Goal: Transaction & Acquisition: Purchase product/service

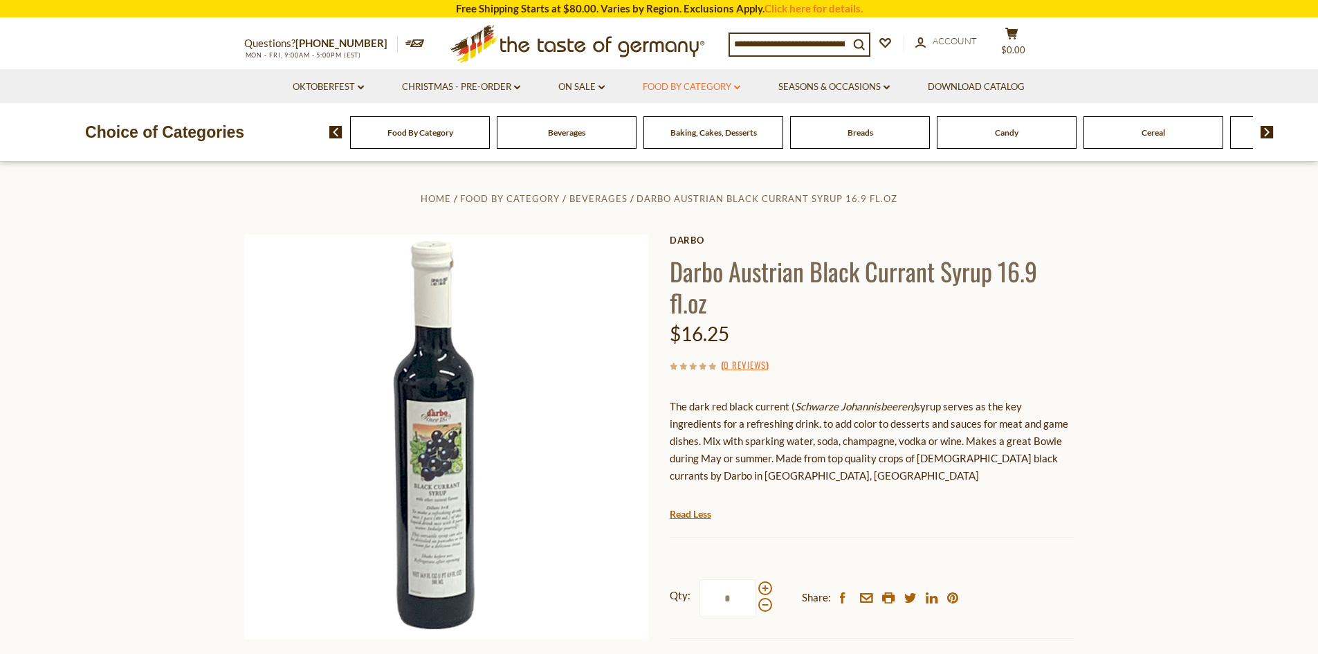
click at [700, 89] on link "Food By Category dropdown_arrow" at bounding box center [692, 87] width 98 height 15
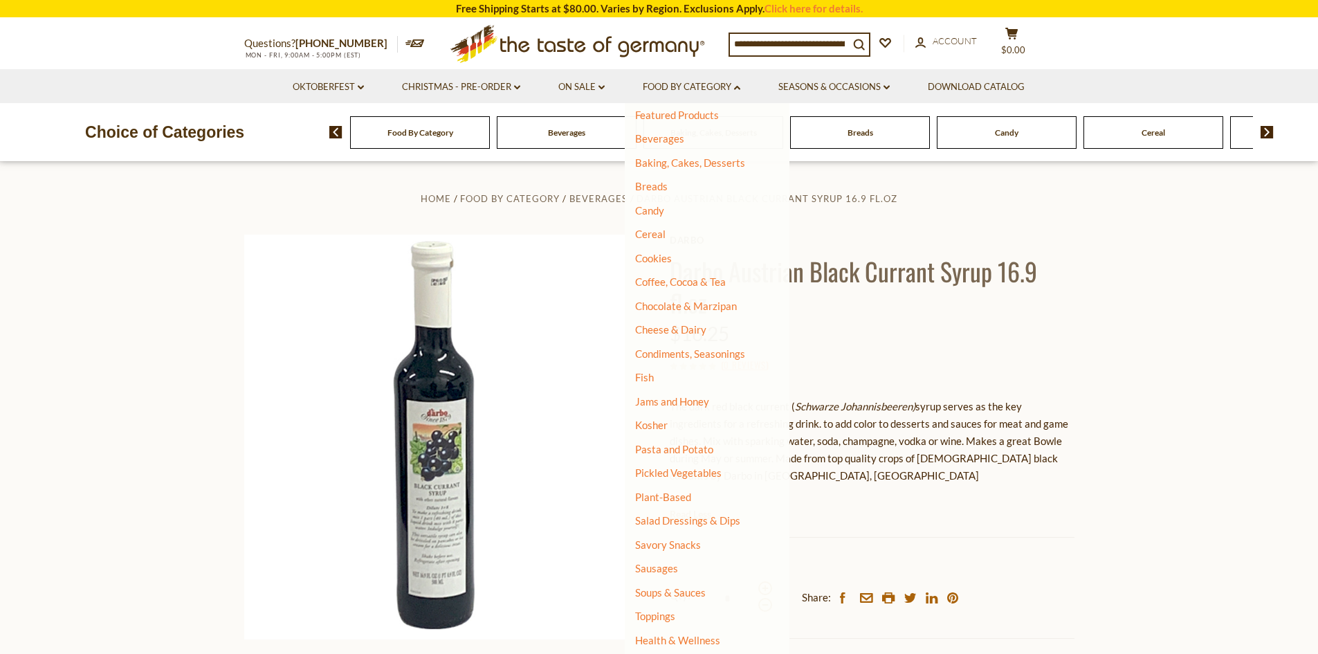
scroll to position [92, 0]
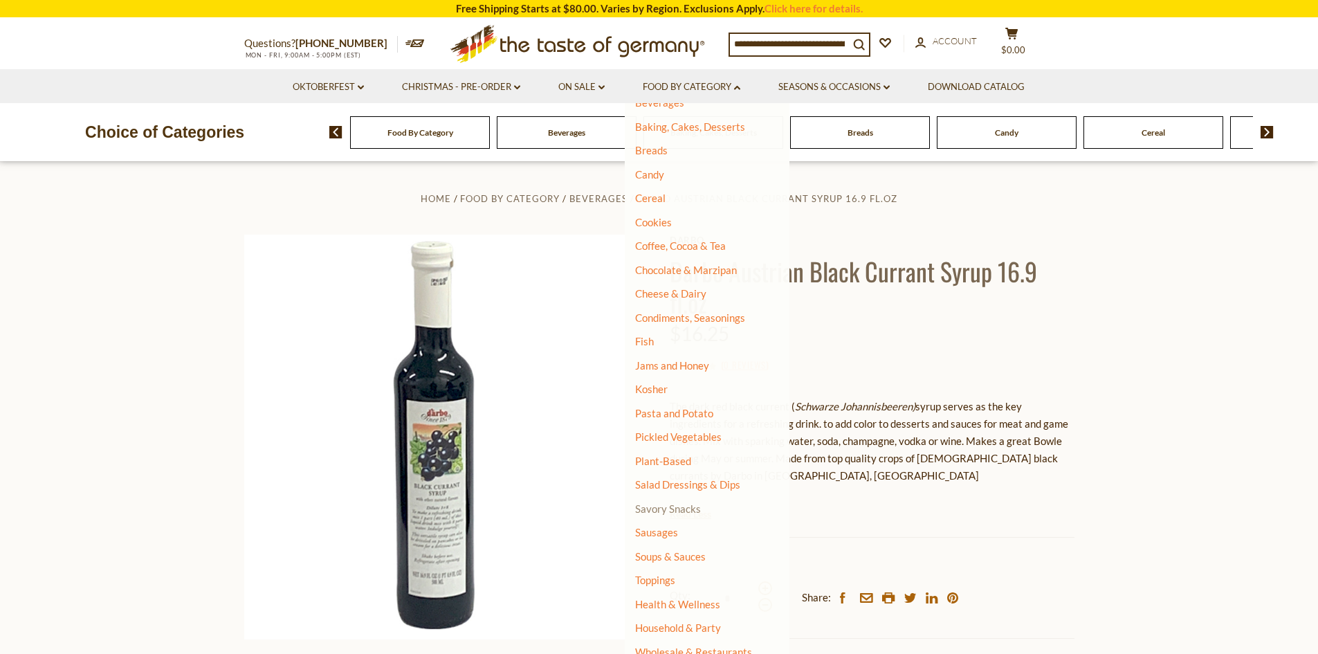
click at [664, 511] on link "Savory Snacks" at bounding box center [668, 508] width 66 height 12
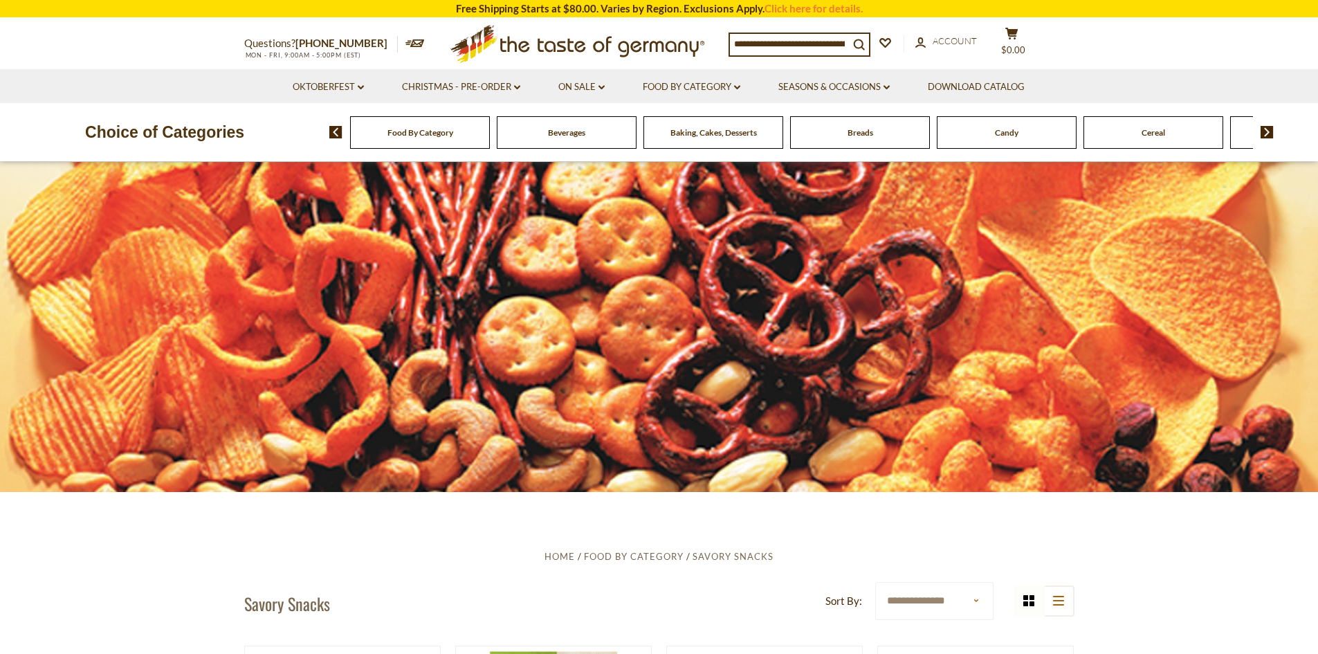
click at [490, 143] on div "Beverages" at bounding box center [420, 132] width 140 height 33
click at [490, 138] on div "Beverages" at bounding box center [420, 132] width 140 height 33
click at [490, 138] on div "Candy" at bounding box center [420, 132] width 140 height 33
click at [692, 85] on link "Food By Category dropdown_arrow" at bounding box center [692, 87] width 98 height 15
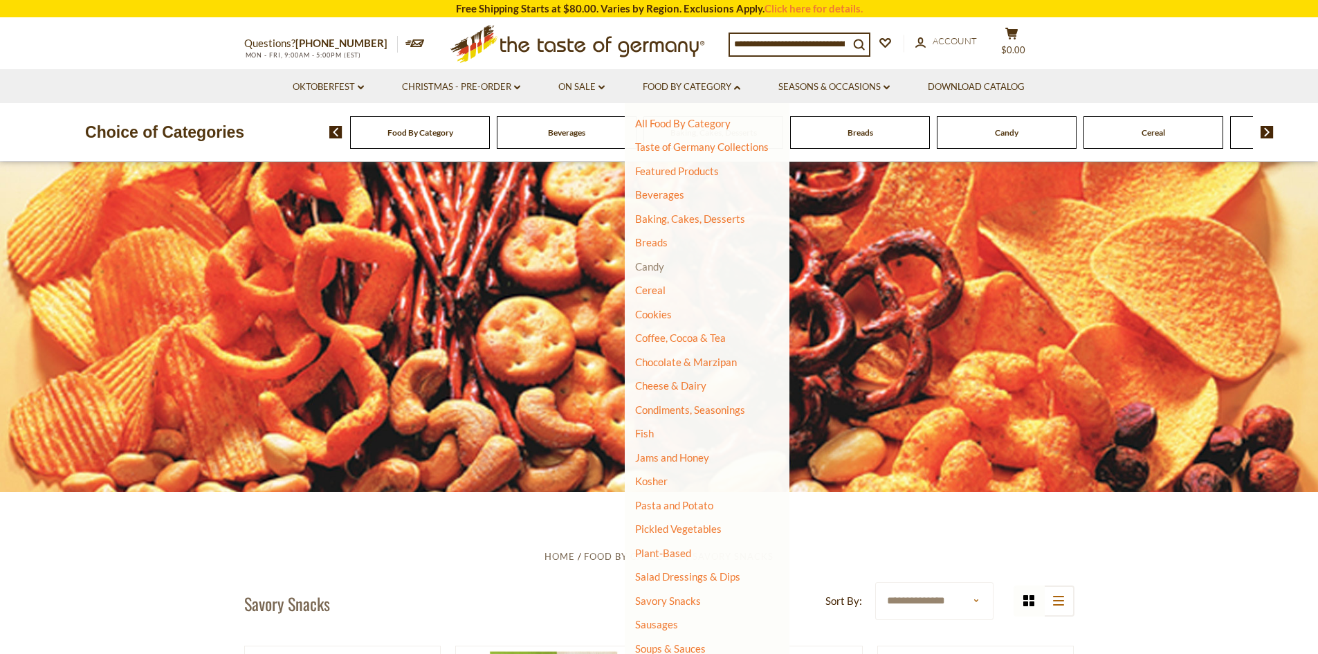
click at [656, 264] on link "Candy" at bounding box center [649, 266] width 29 height 12
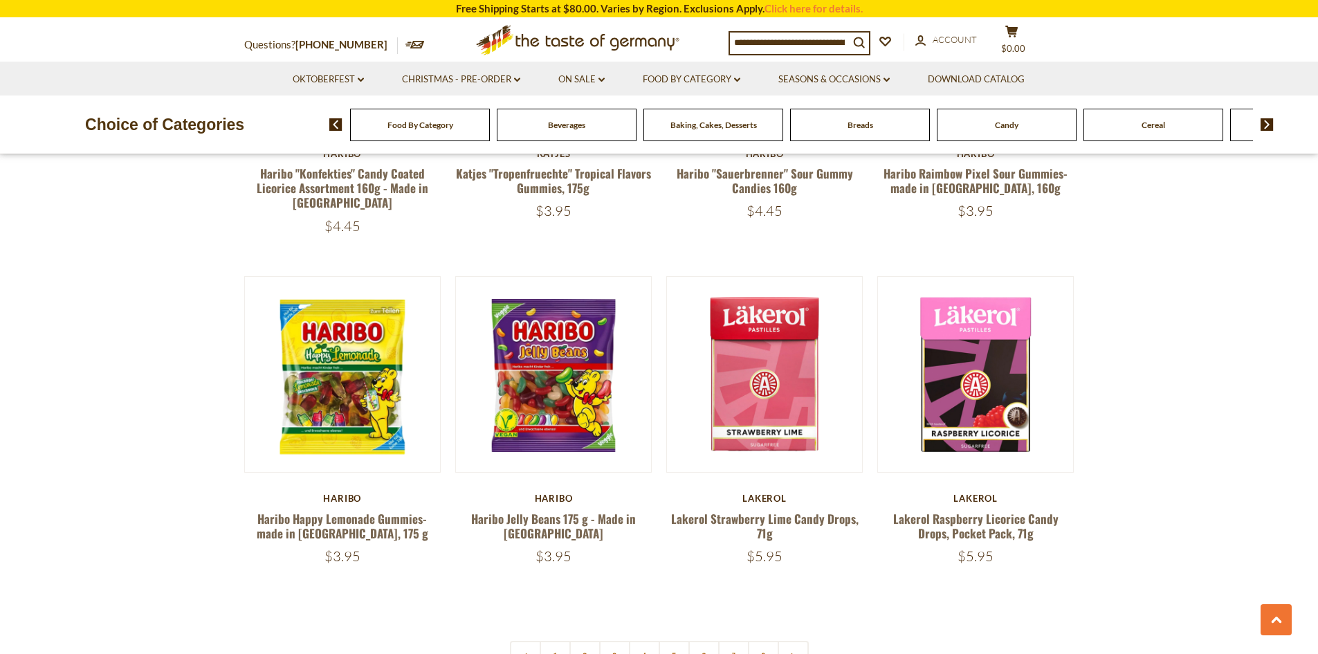
scroll to position [3179, 0]
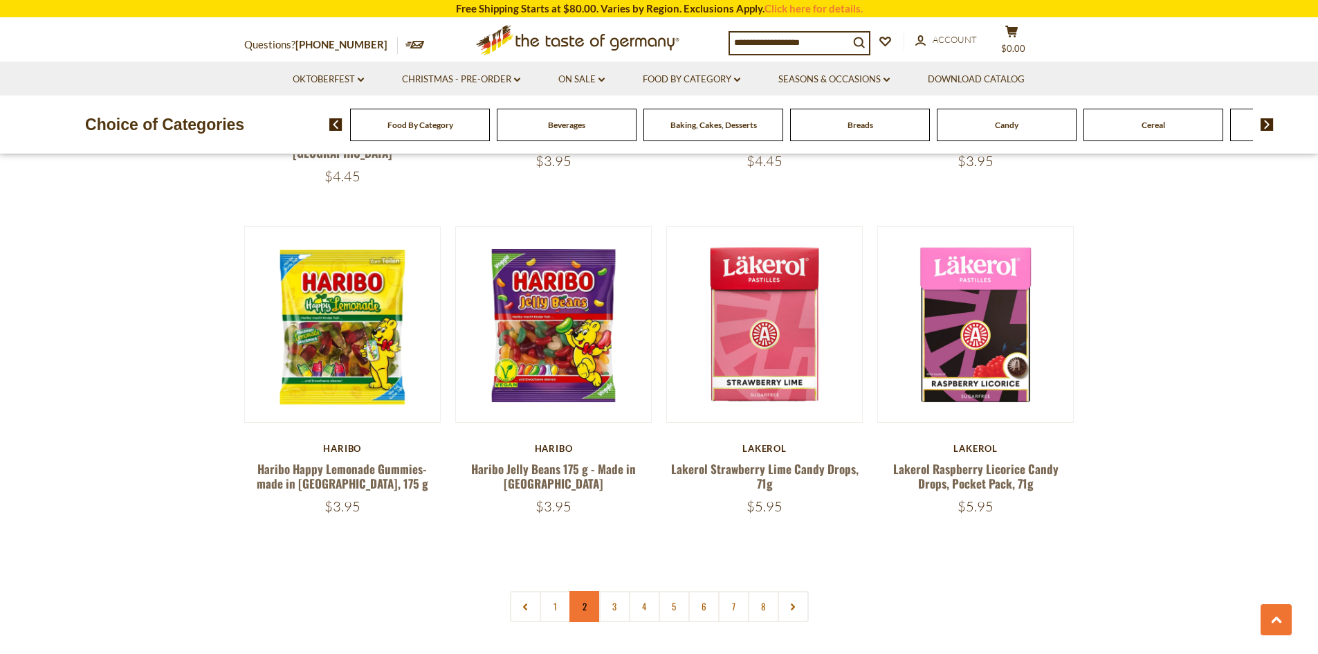
click at [586, 591] on link "2" at bounding box center [584, 606] width 31 height 31
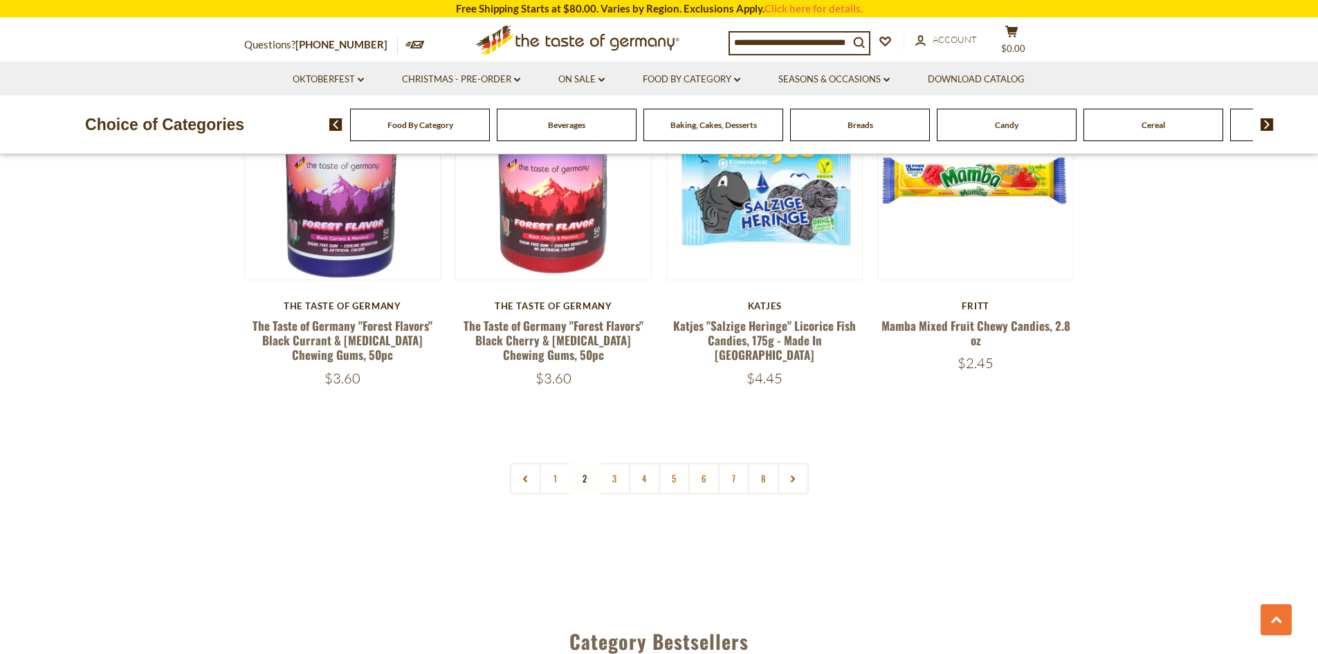
scroll to position [3328, 0]
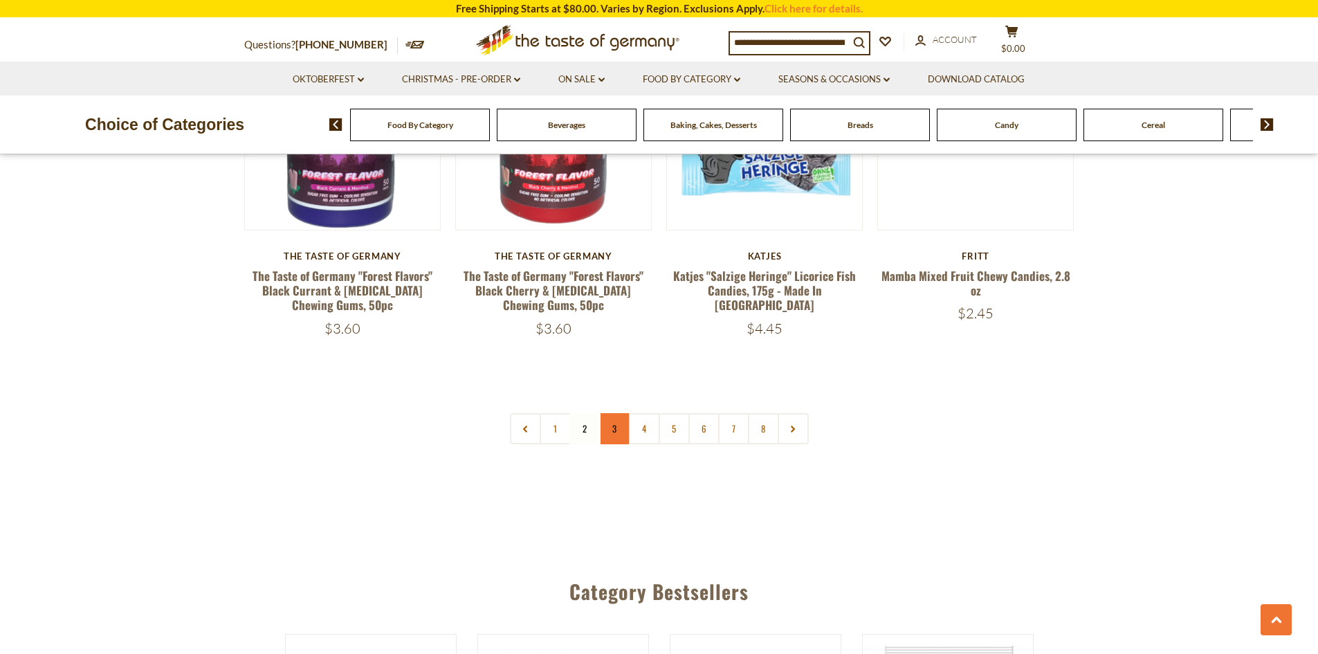
click at [611, 413] on link "3" at bounding box center [614, 428] width 31 height 31
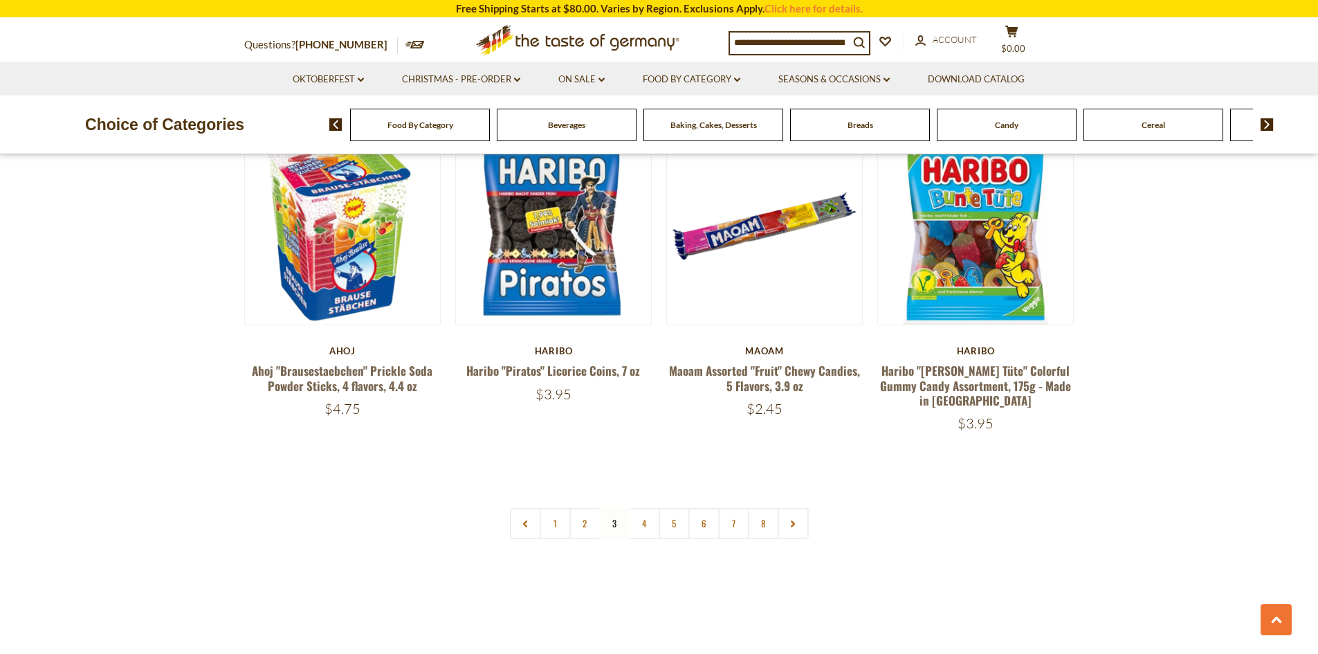
scroll to position [3209, 0]
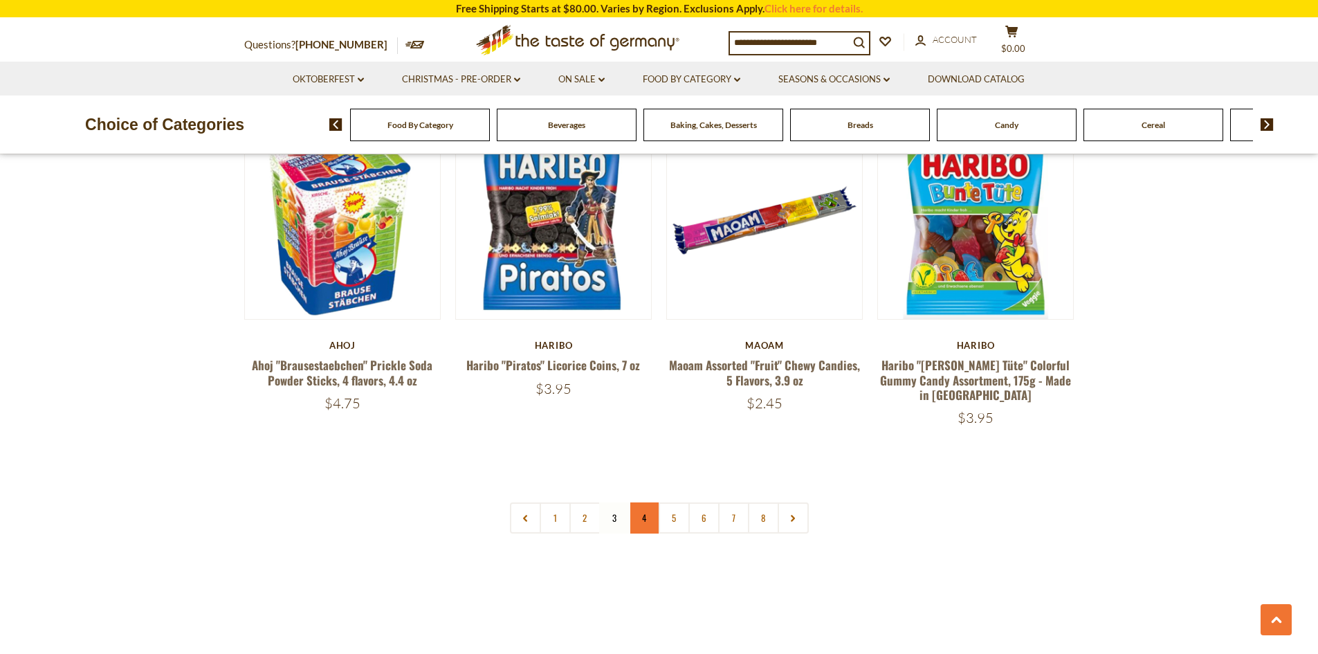
click at [639, 502] on link "4" at bounding box center [644, 517] width 31 height 31
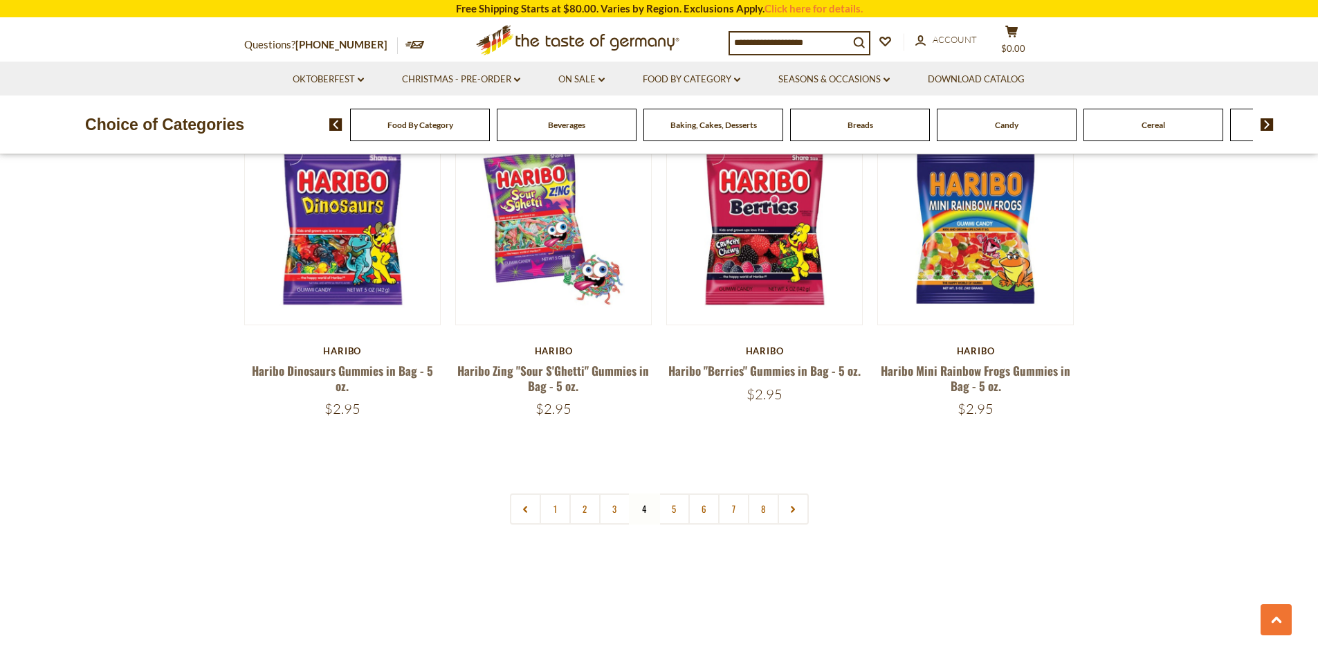
scroll to position [3272, 0]
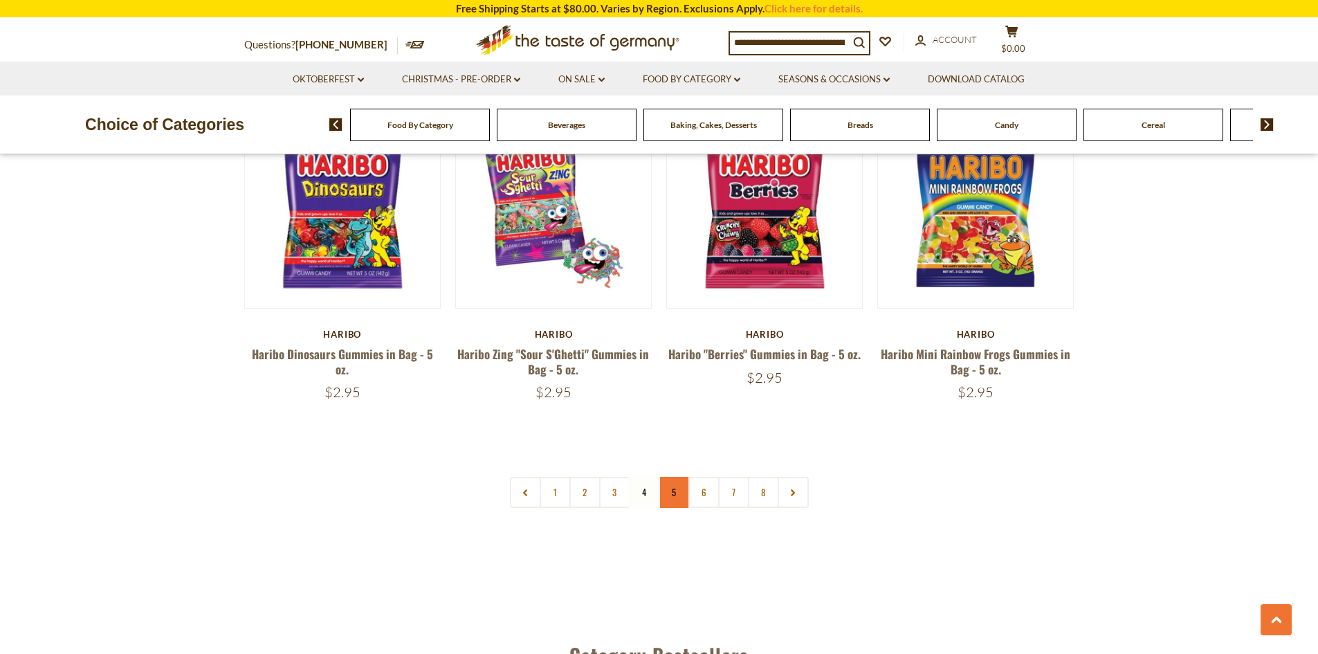
click at [677, 477] on link "5" at bounding box center [674, 492] width 31 height 31
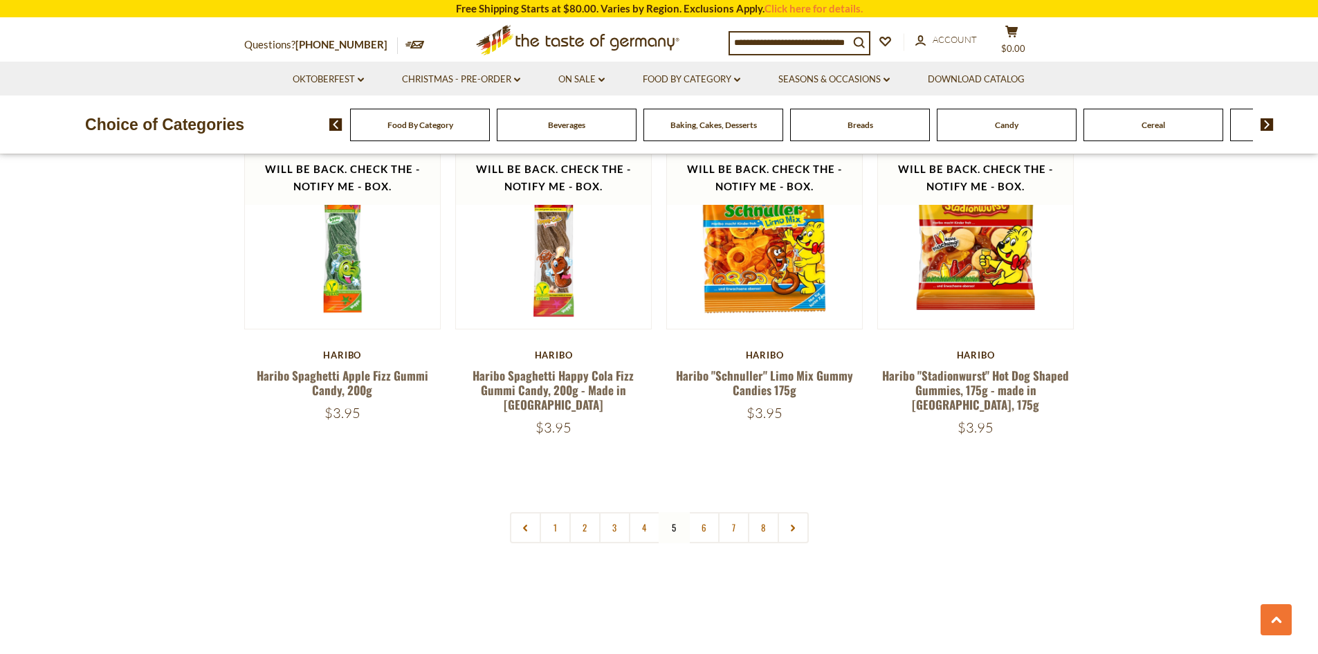
scroll to position [3269, 0]
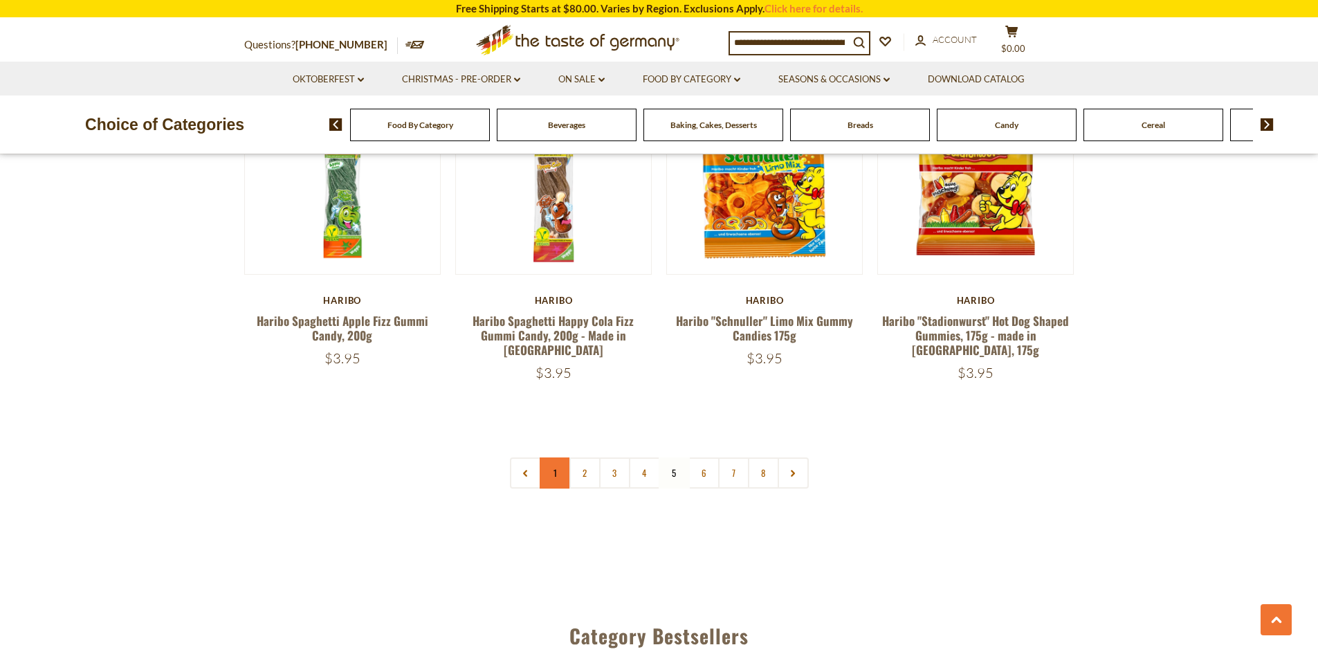
click at [552, 457] on link "1" at bounding box center [555, 472] width 31 height 31
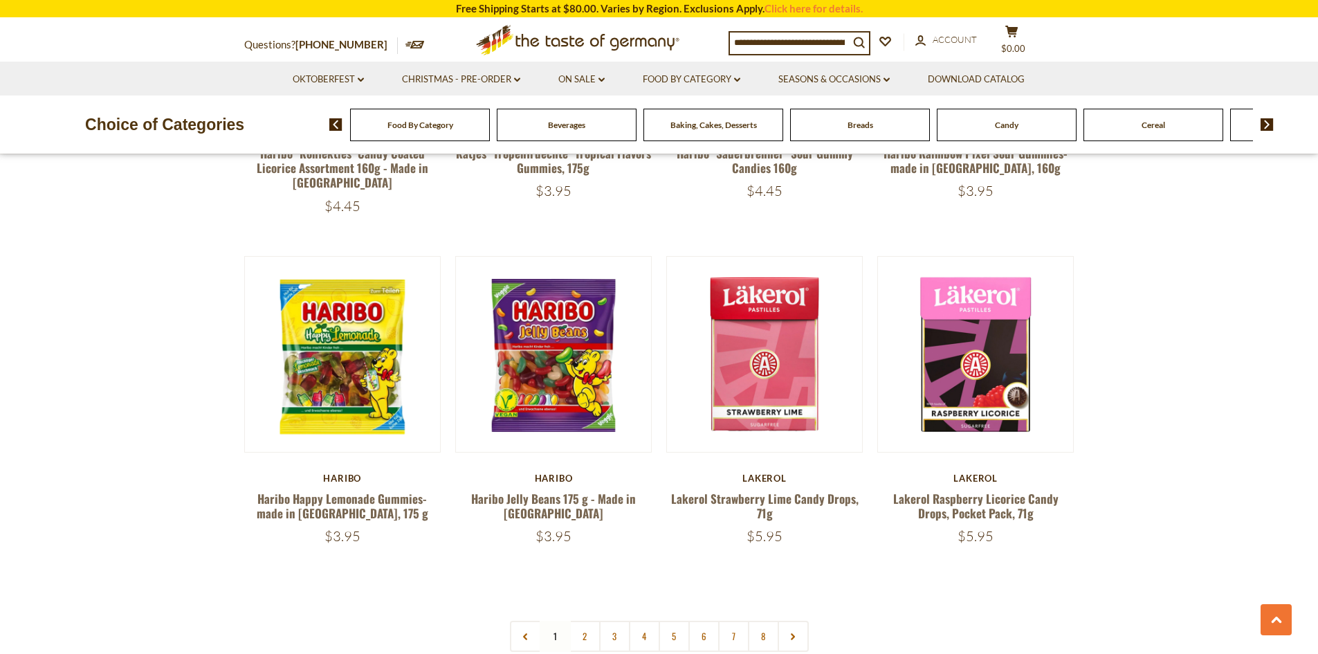
scroll to position [3161, 0]
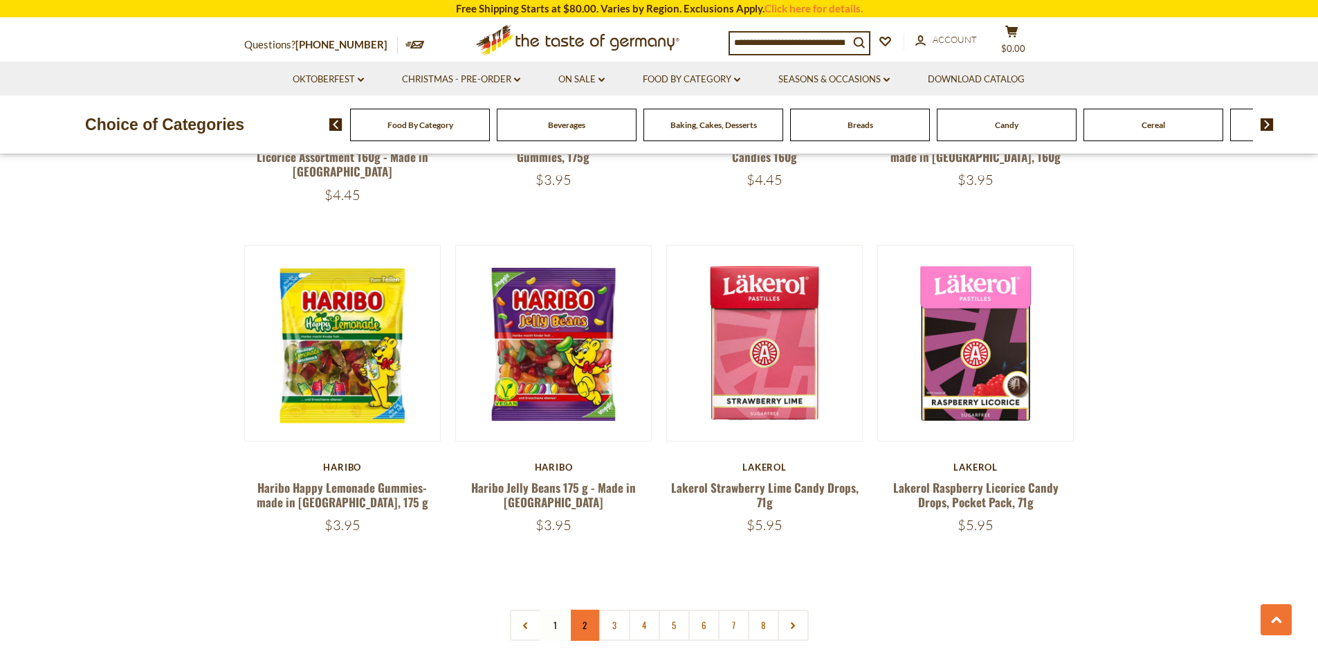
click at [587, 609] on link "2" at bounding box center [584, 624] width 31 height 31
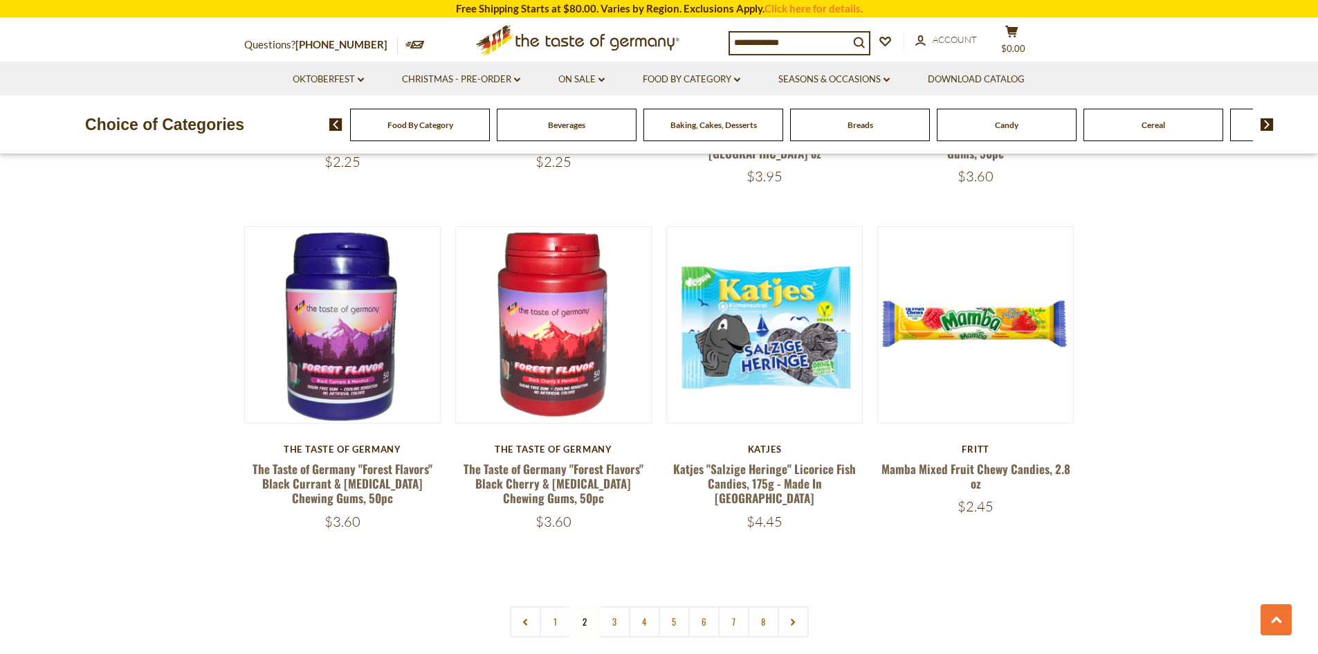
scroll to position [3146, 0]
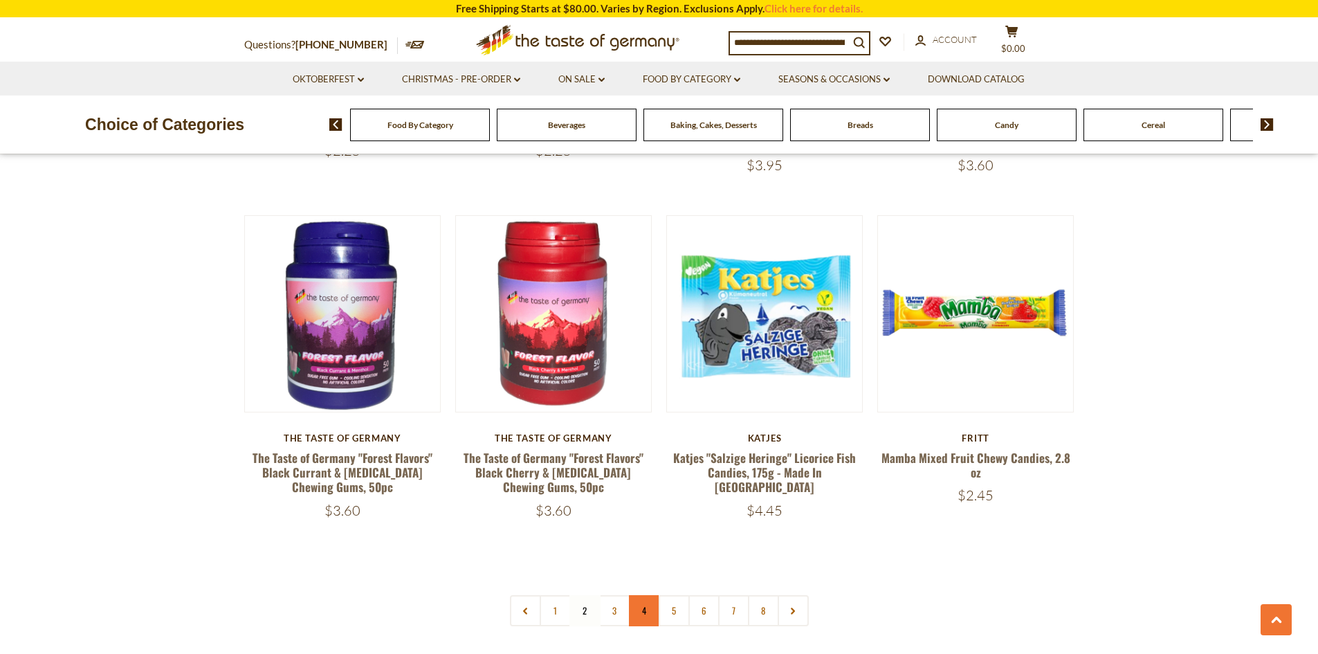
click at [644, 595] on link "4" at bounding box center [644, 610] width 31 height 31
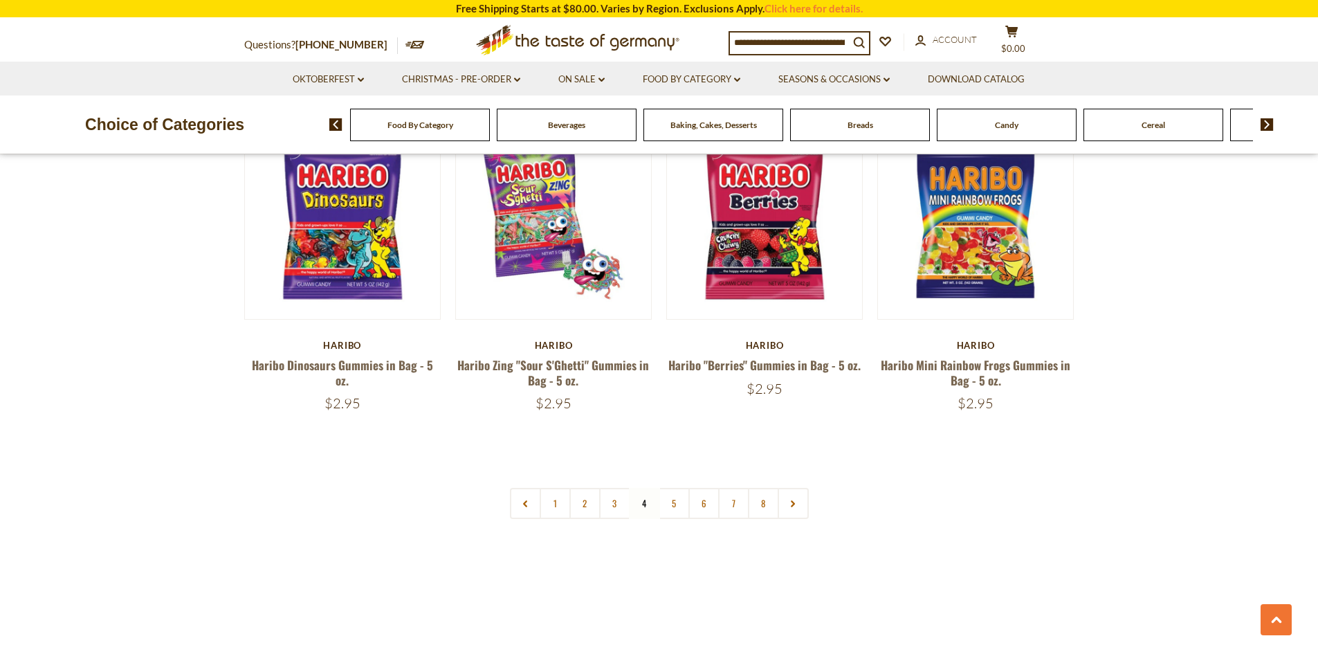
scroll to position [3278, 0]
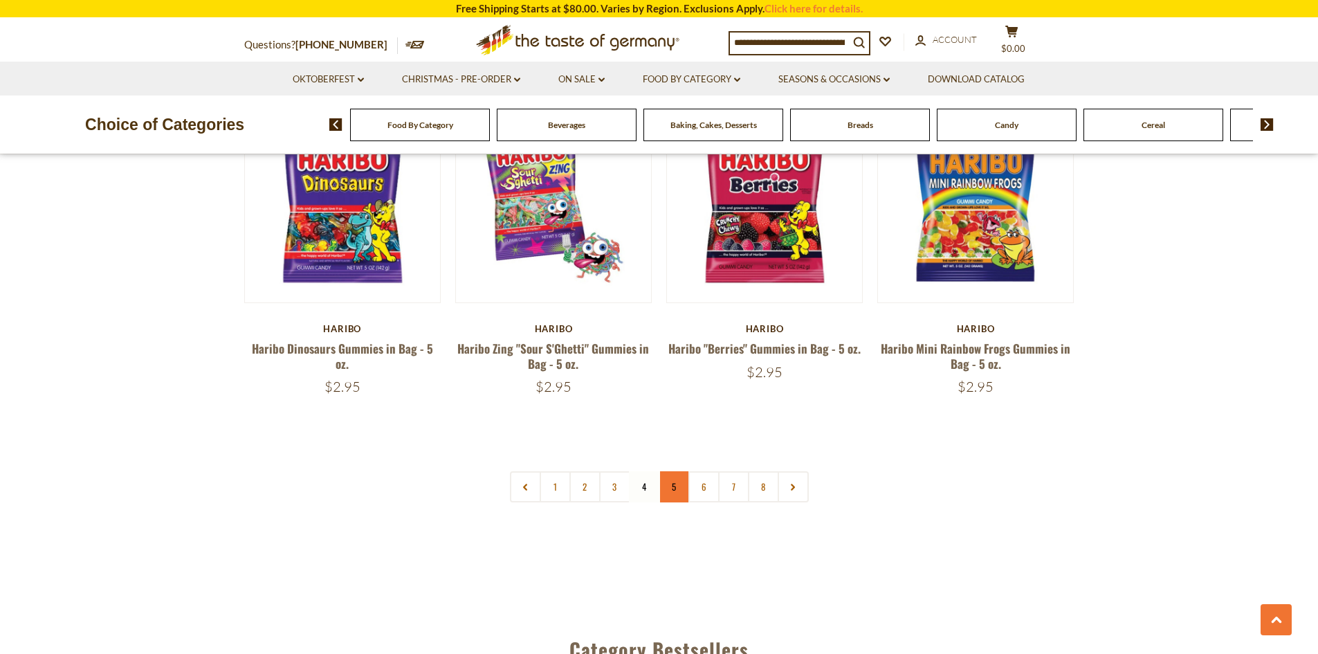
click at [679, 471] on link "5" at bounding box center [674, 486] width 31 height 31
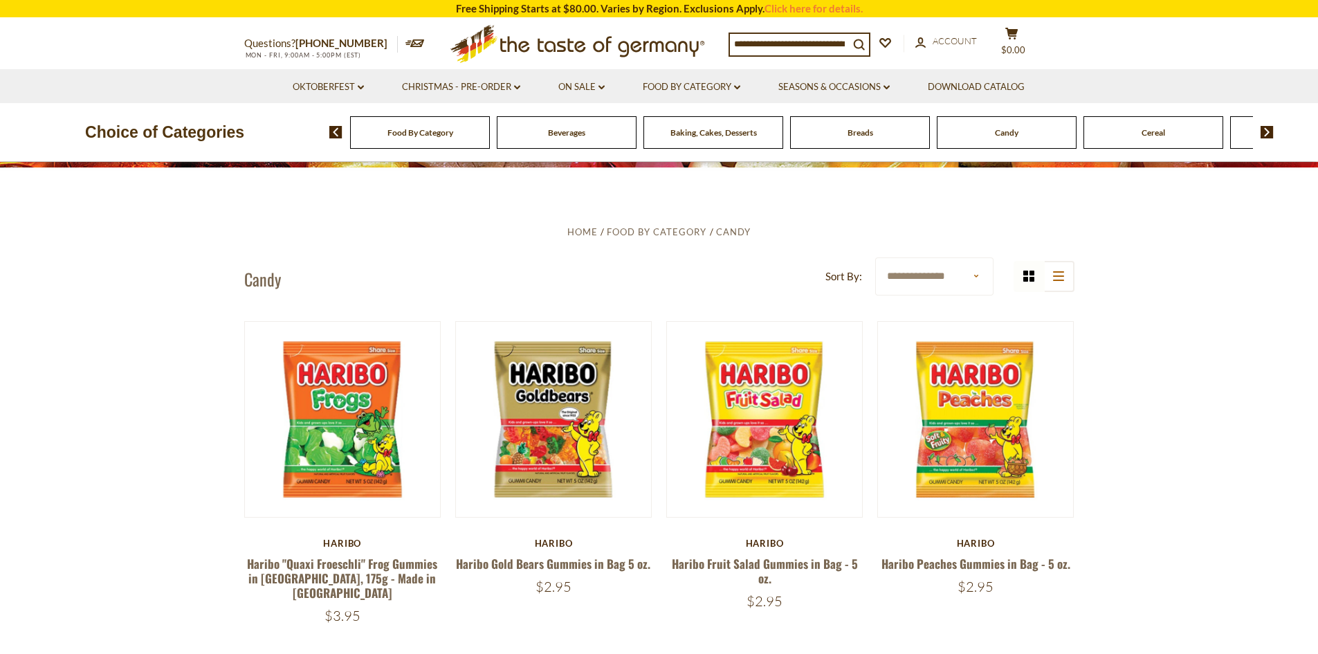
scroll to position [0, 0]
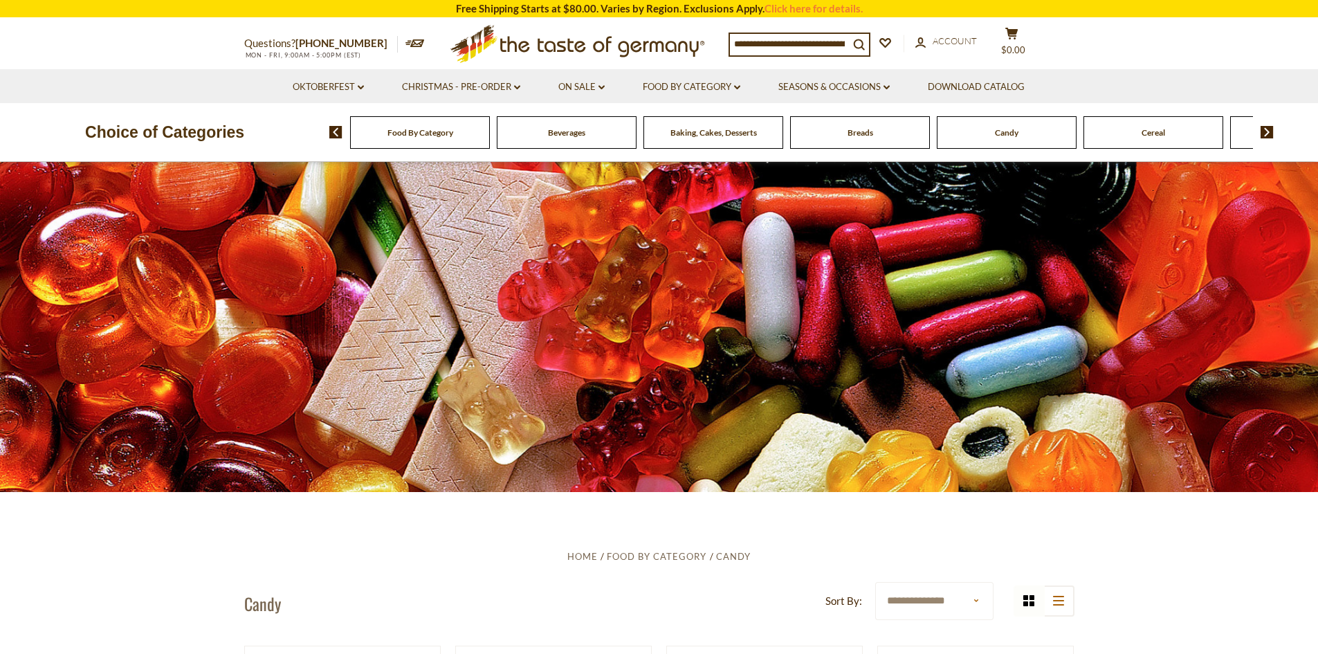
click at [706, 138] on span "Baking, Cakes, Desserts" at bounding box center [713, 132] width 86 height 10
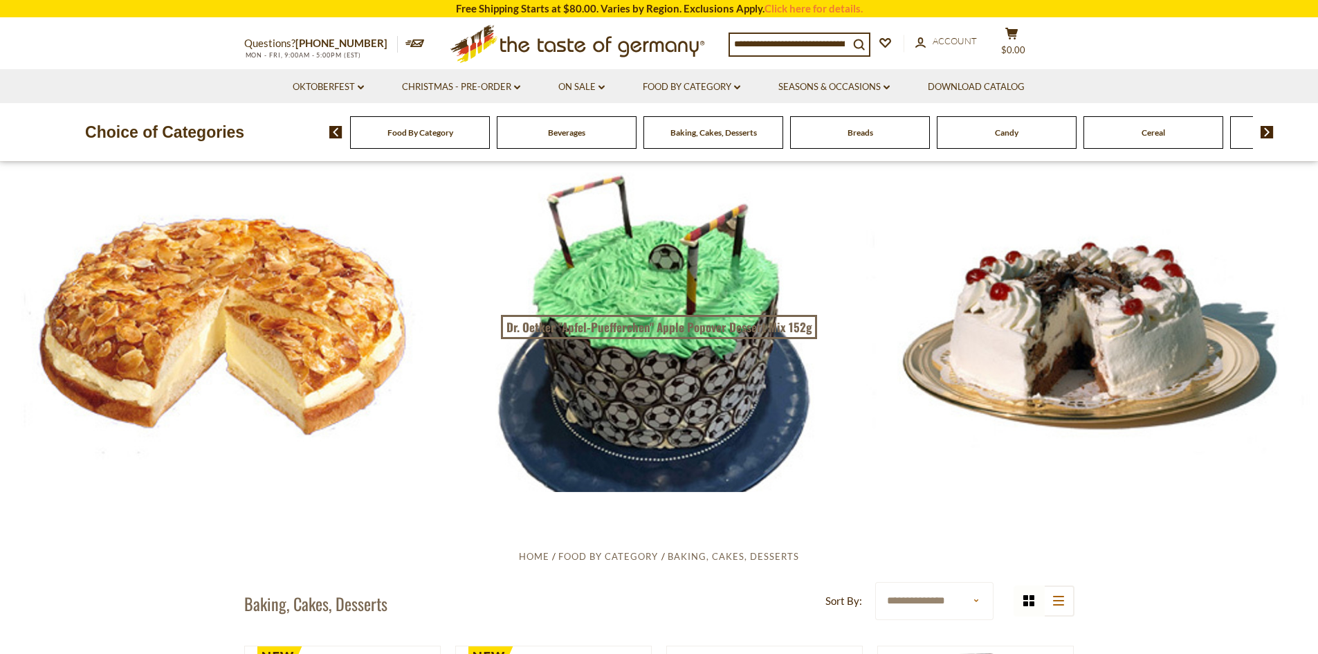
click at [1268, 131] on img at bounding box center [1266, 132] width 13 height 12
click at [306, 140] on div "Cookies" at bounding box center [237, 132] width 140 height 33
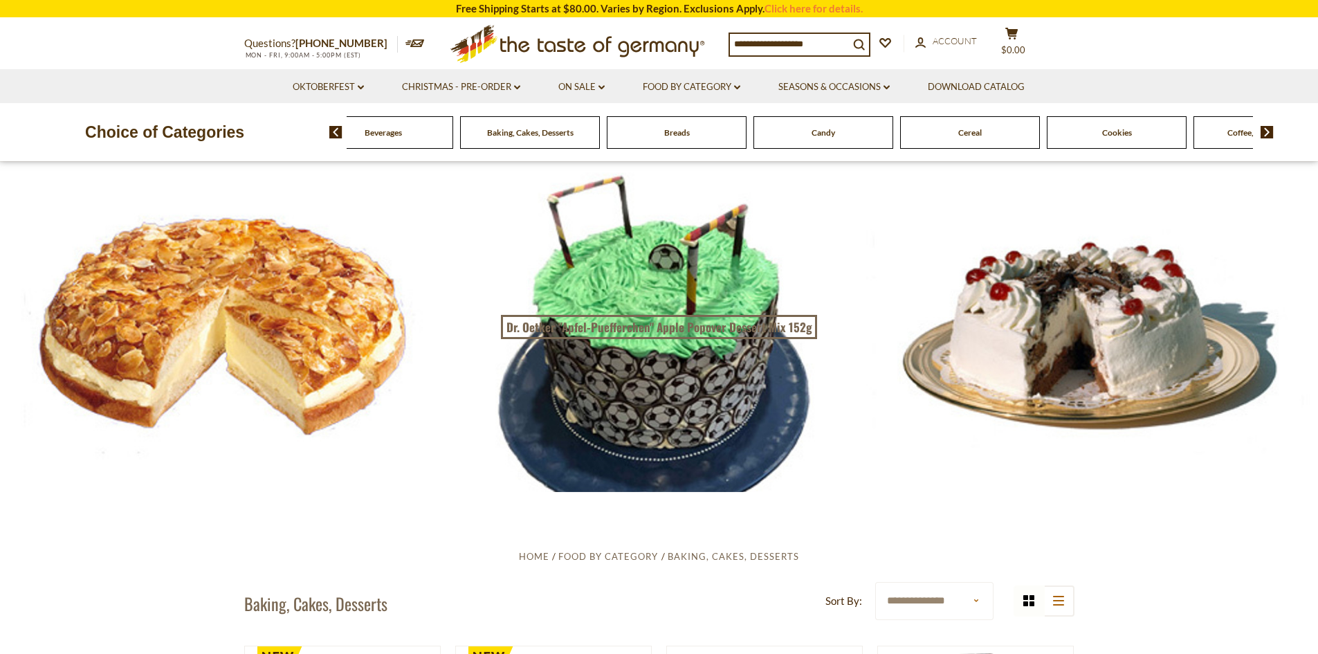
click at [306, 140] on div "Cookies" at bounding box center [237, 132] width 140 height 33
click at [690, 85] on link "Food By Category dropdown_arrow" at bounding box center [692, 87] width 98 height 15
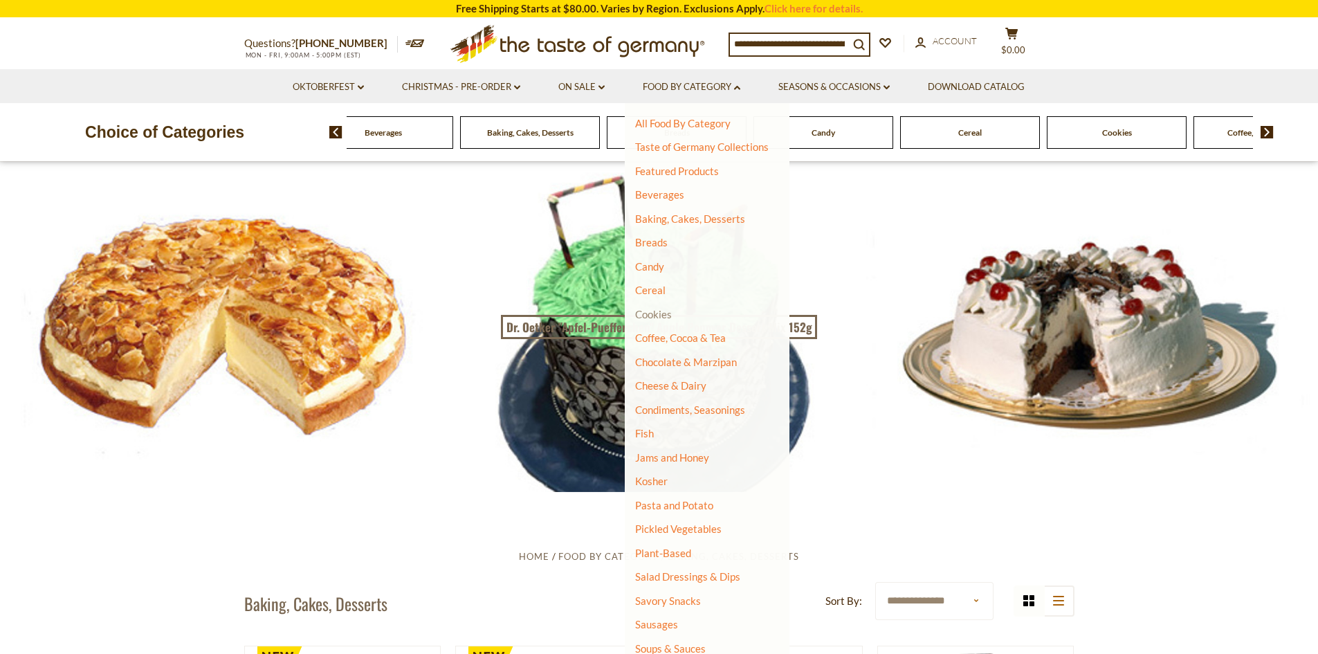
click at [654, 311] on link "Cookies" at bounding box center [653, 314] width 37 height 12
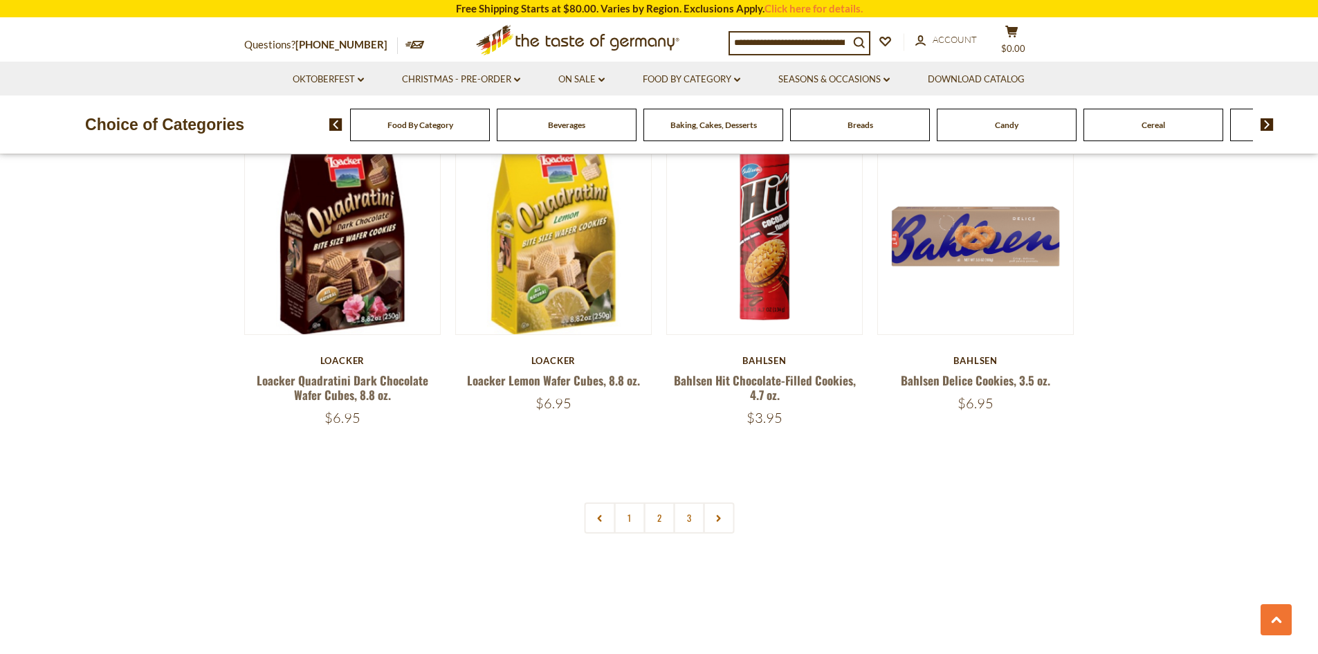
scroll to position [3303, 0]
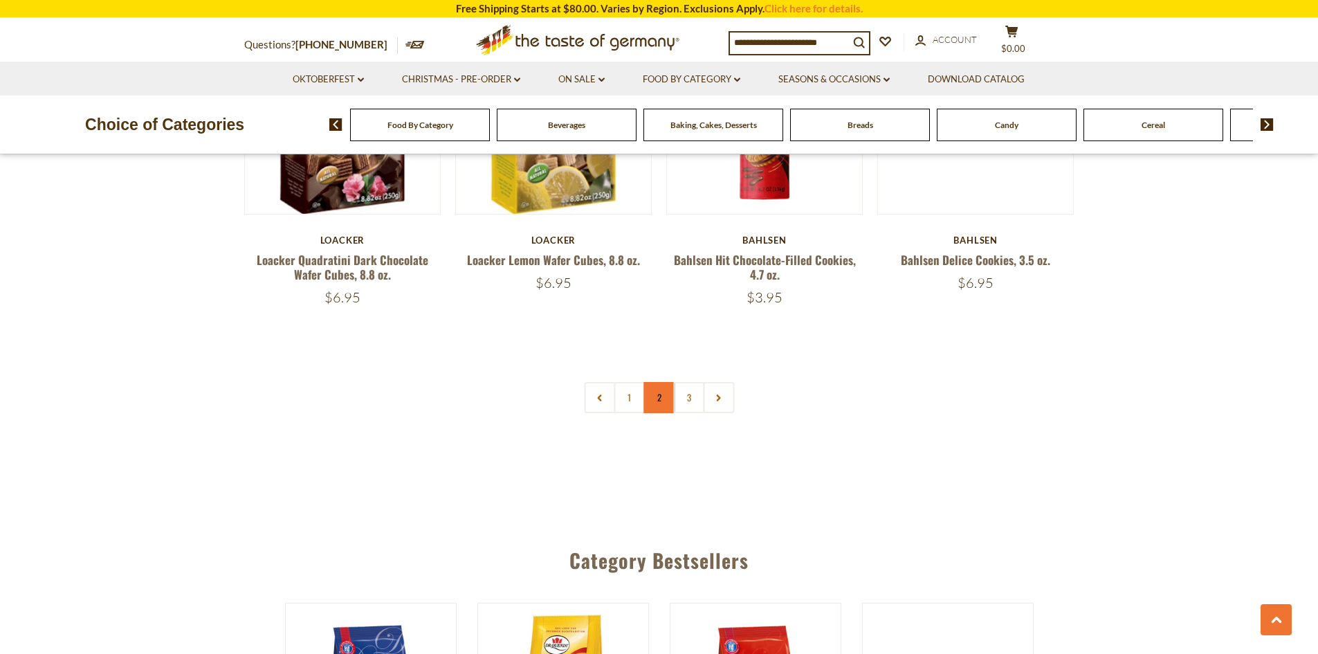
click at [654, 396] on link "2" at bounding box center [658, 397] width 31 height 31
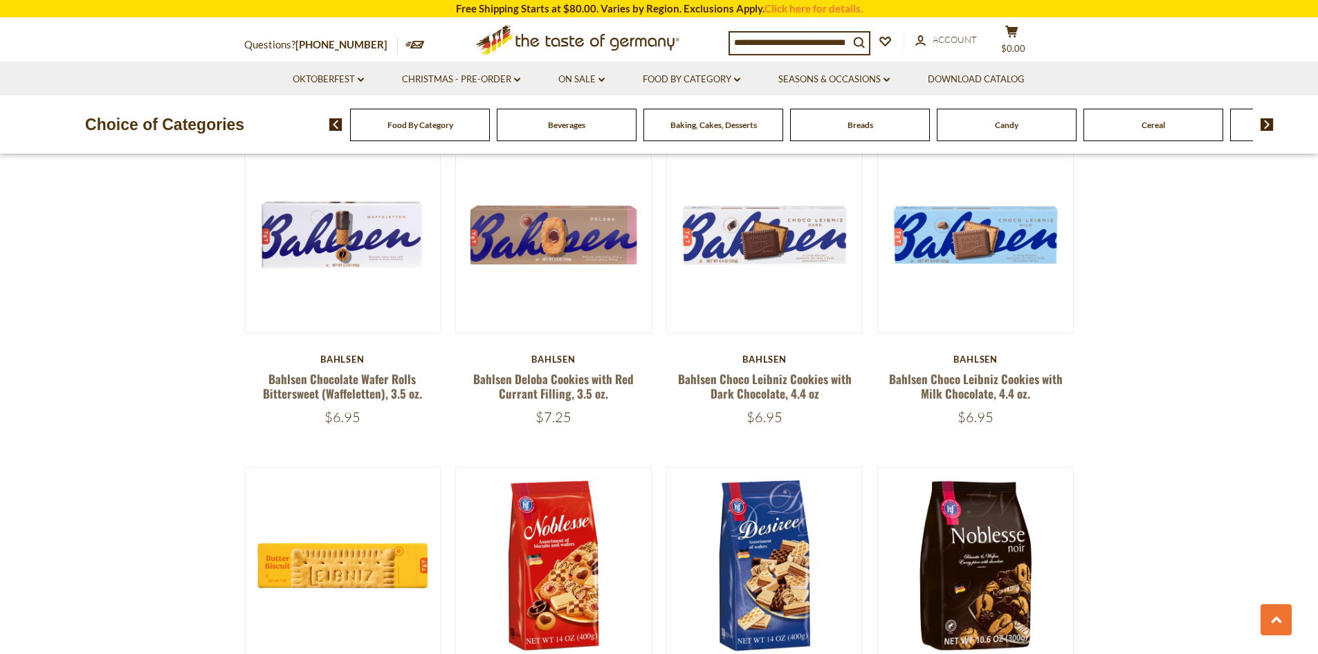
scroll to position [1008, 0]
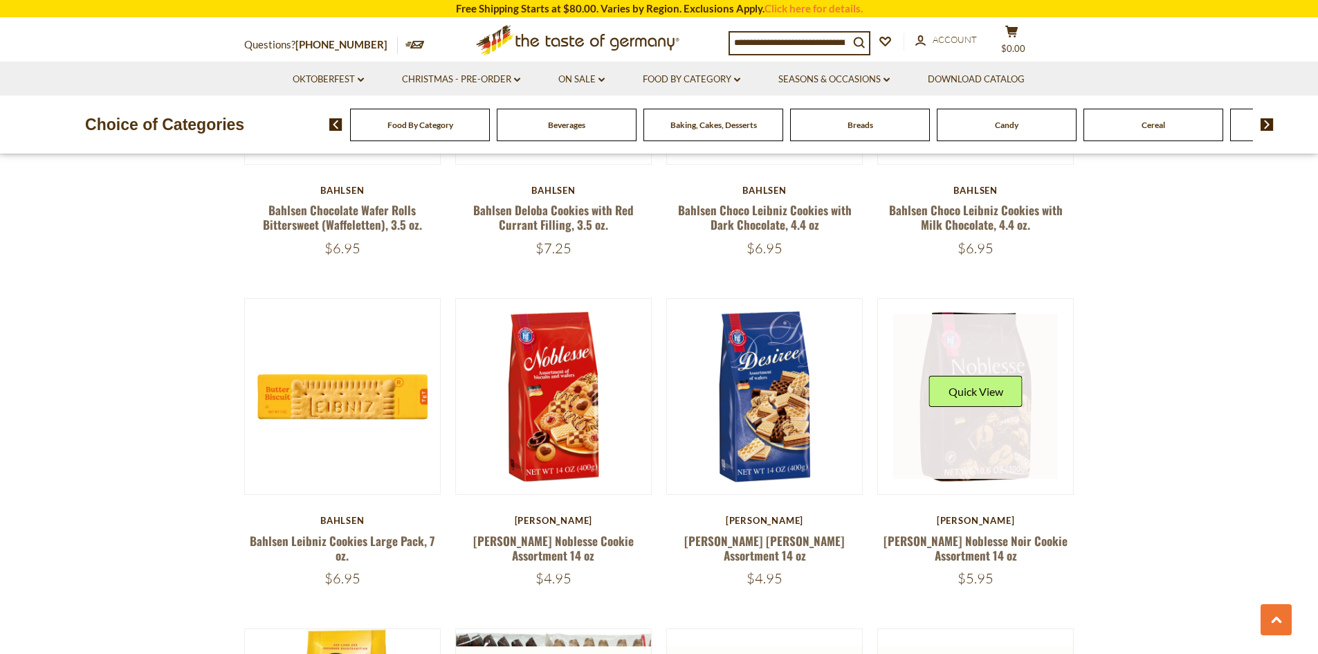
click at [982, 419] on link at bounding box center [975, 396] width 165 height 165
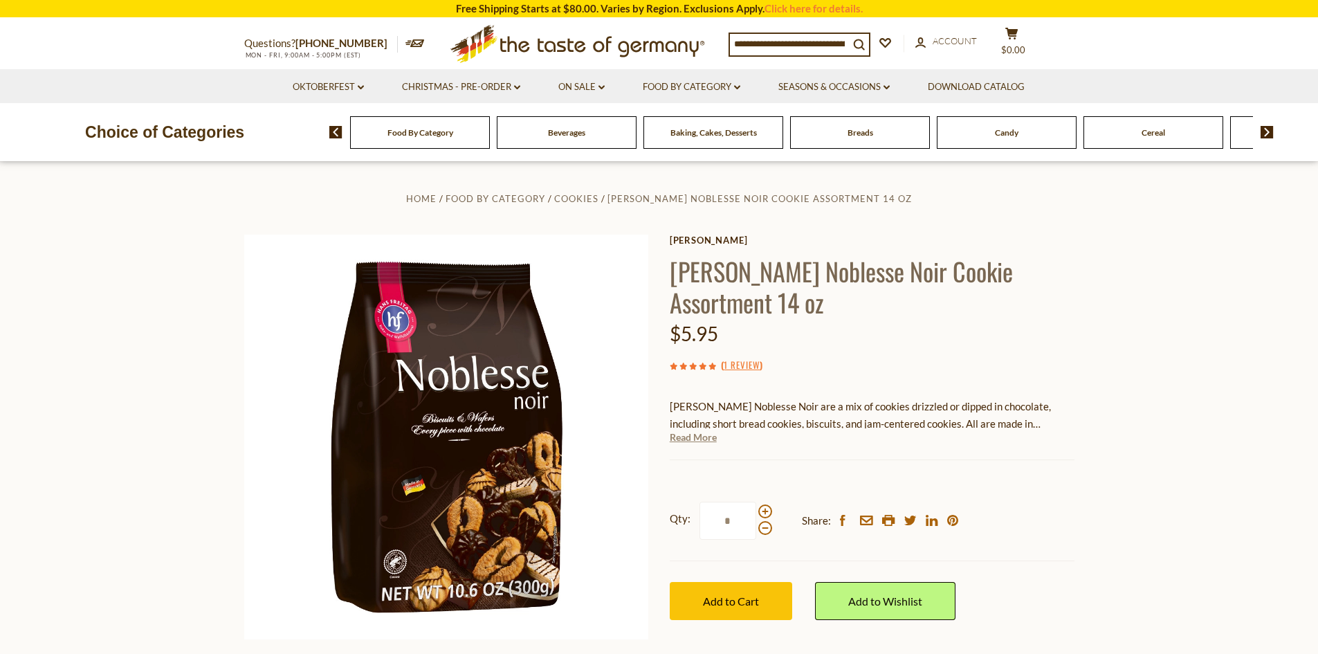
click at [696, 439] on link "Read More" at bounding box center [693, 437] width 47 height 14
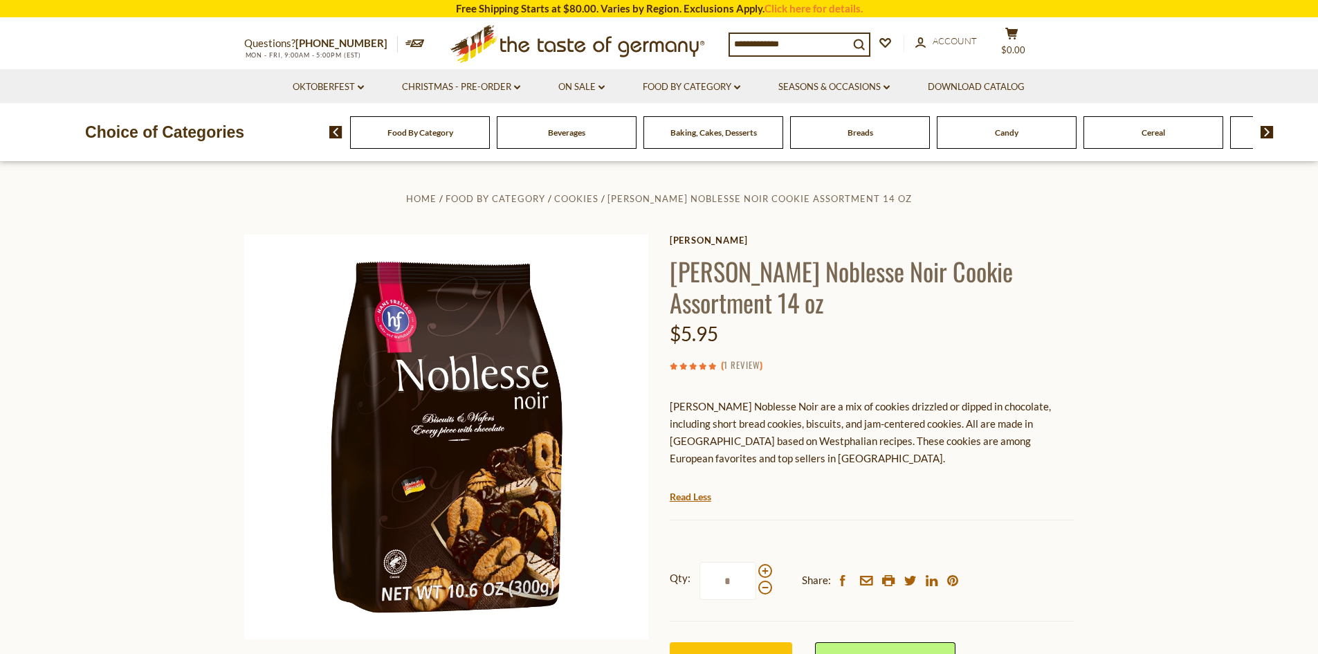
click at [750, 361] on link "1 Review" at bounding box center [742, 365] width 36 height 15
